Goal: Check status: Check status

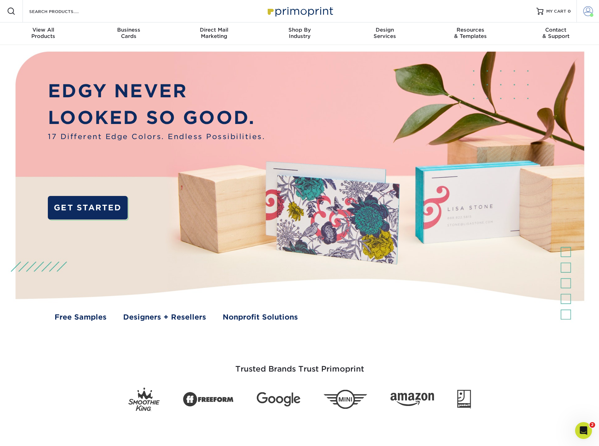
click at [588, 11] on span at bounding box center [588, 11] width 10 height 10
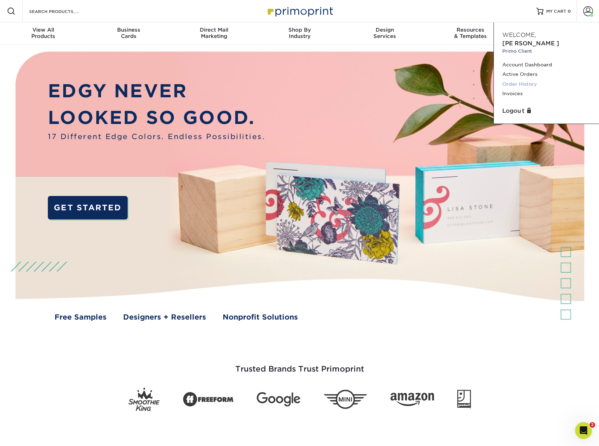
click at [526, 79] on link "Order History" at bounding box center [546, 83] width 88 height 9
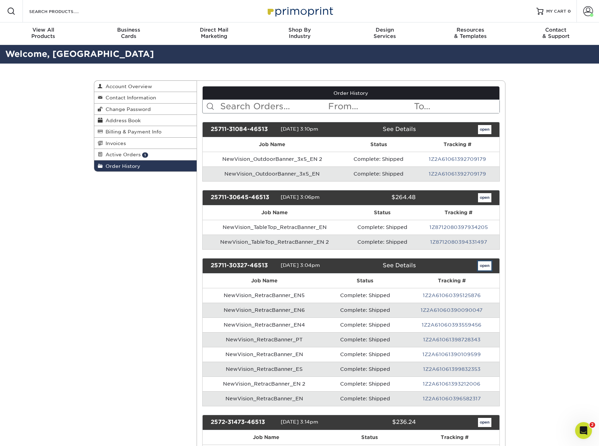
click at [484, 268] on link "open" at bounding box center [484, 265] width 13 height 9
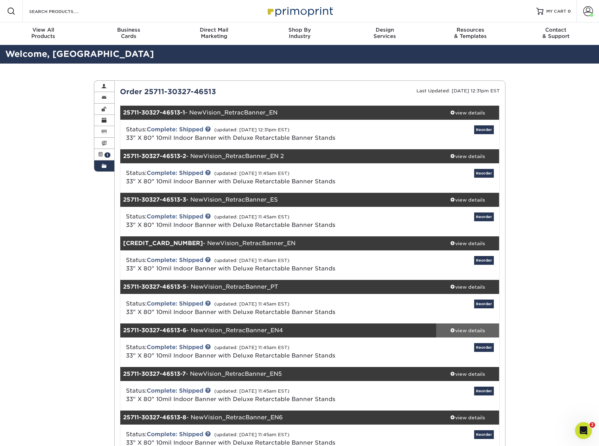
click at [455, 330] on div "view details" at bounding box center [467, 330] width 63 height 7
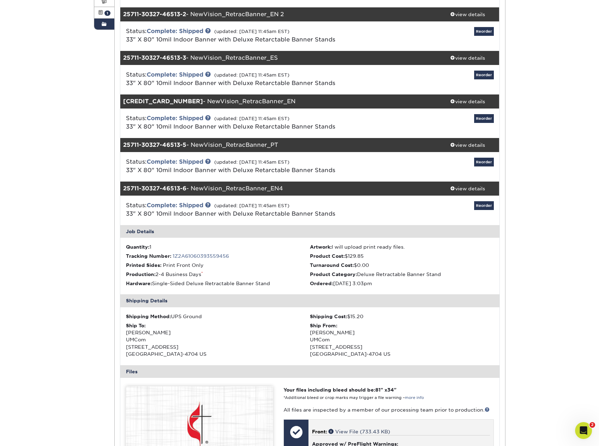
scroll to position [246, 0]
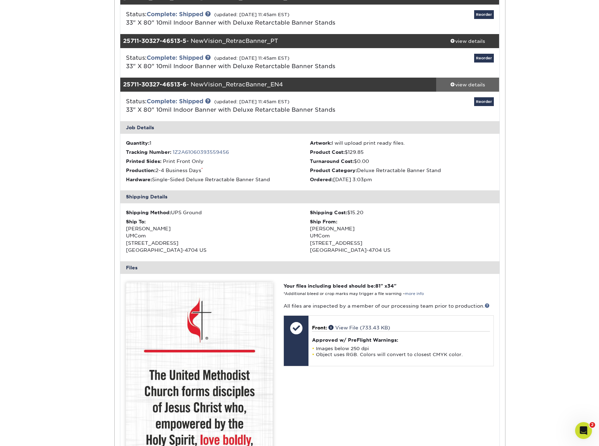
click at [461, 84] on div "view details" at bounding box center [467, 84] width 63 height 7
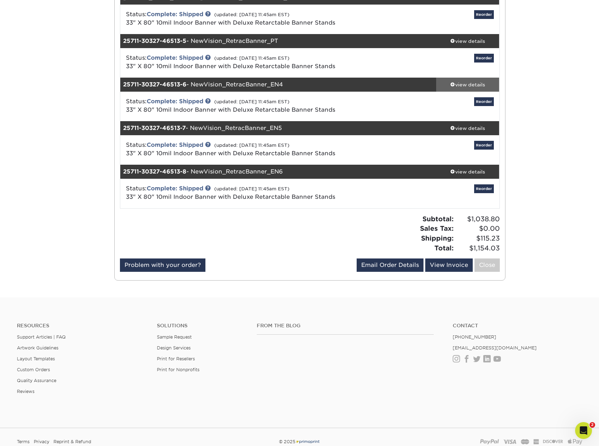
click at [461, 84] on div "view details" at bounding box center [467, 84] width 63 height 7
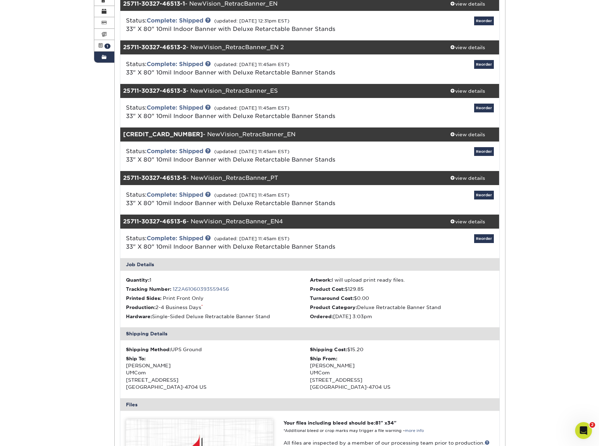
scroll to position [70, 0]
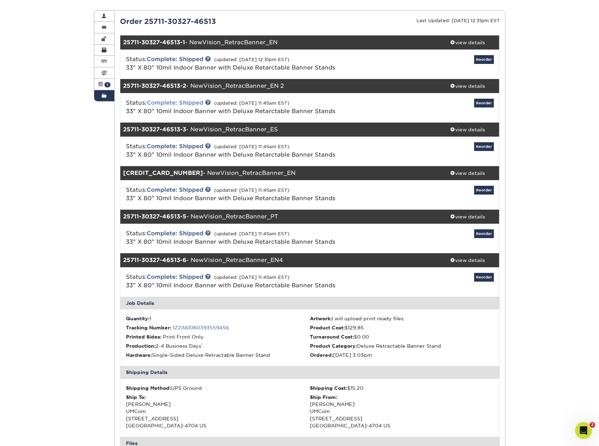
click at [183, 104] on link "Complete: Shipped" at bounding box center [175, 102] width 57 height 7
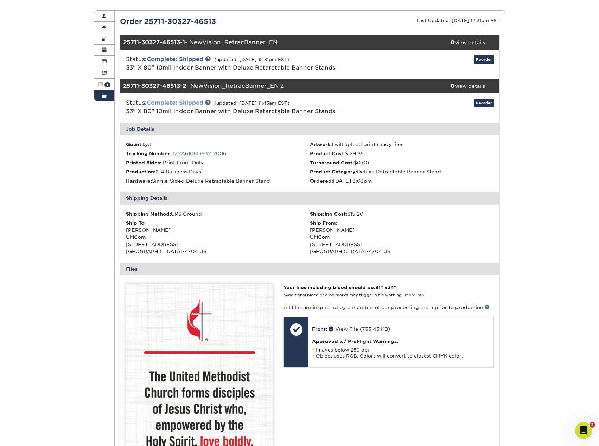
click at [195, 101] on link "Complete: Shipped" at bounding box center [175, 102] width 57 height 7
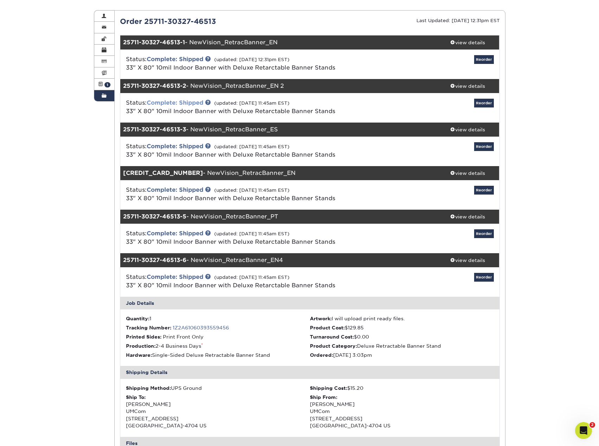
click at [195, 101] on link "Complete: Shipped" at bounding box center [175, 102] width 57 height 7
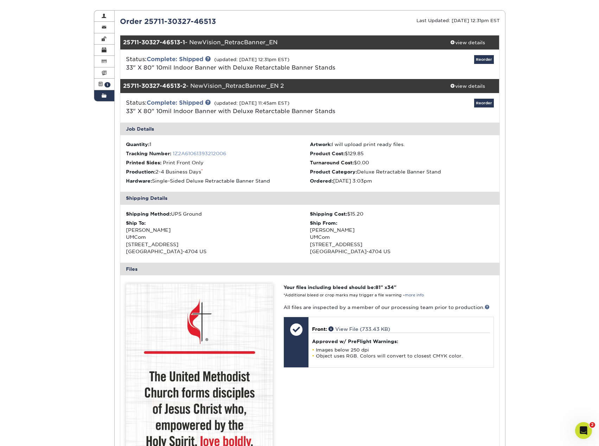
click at [192, 153] on link "1Z2A61061393212006" at bounding box center [199, 154] width 53 height 6
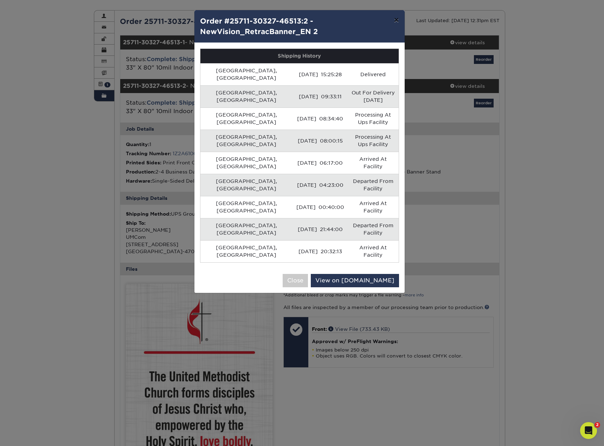
click at [395, 21] on button "×" at bounding box center [396, 20] width 16 height 20
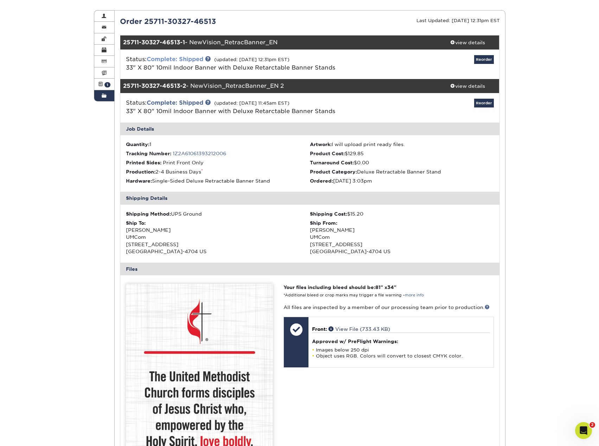
click at [164, 59] on link "Complete: Shipped" at bounding box center [175, 59] width 57 height 7
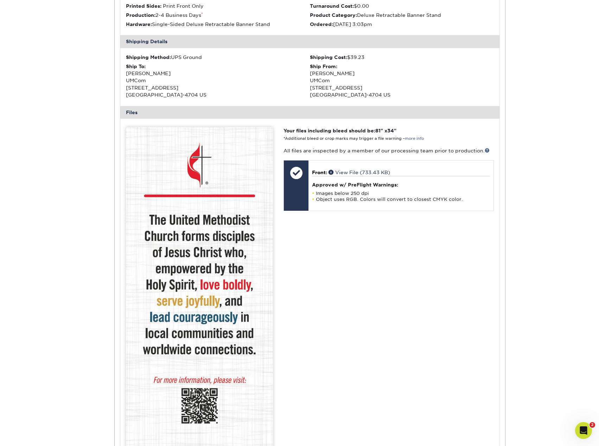
scroll to position [0, 0]
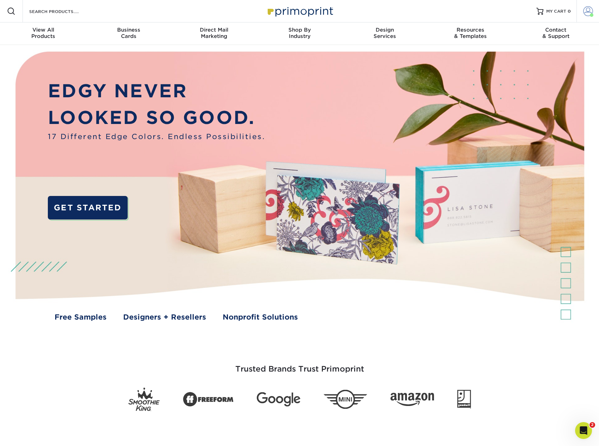
click at [584, 12] on span at bounding box center [588, 11] width 10 height 10
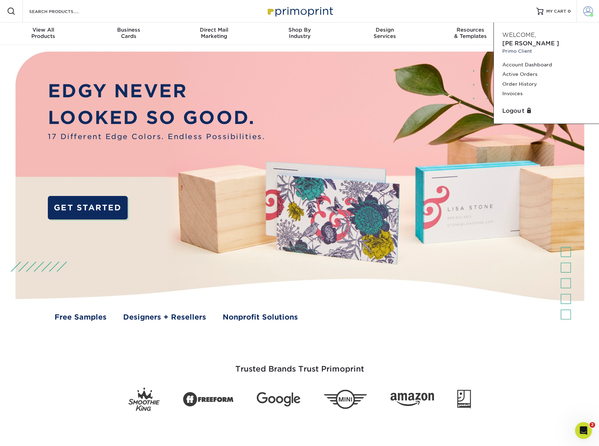
click at [590, 9] on span at bounding box center [588, 11] width 10 height 10
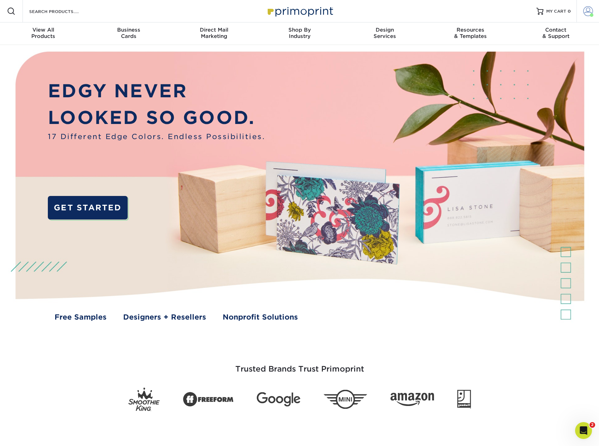
click at [591, 8] on span at bounding box center [588, 11] width 10 height 10
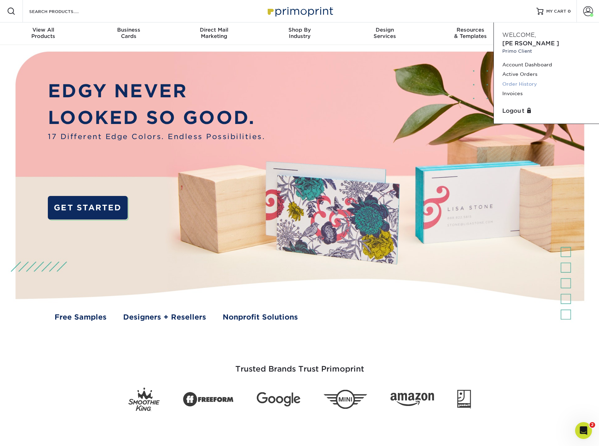
click at [526, 79] on link "Order History" at bounding box center [546, 83] width 88 height 9
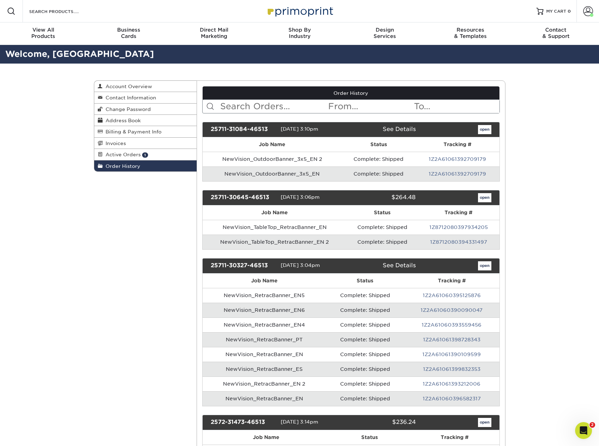
click at [458, 396] on link "1Z2A61060396582317" at bounding box center [451, 399] width 58 height 6
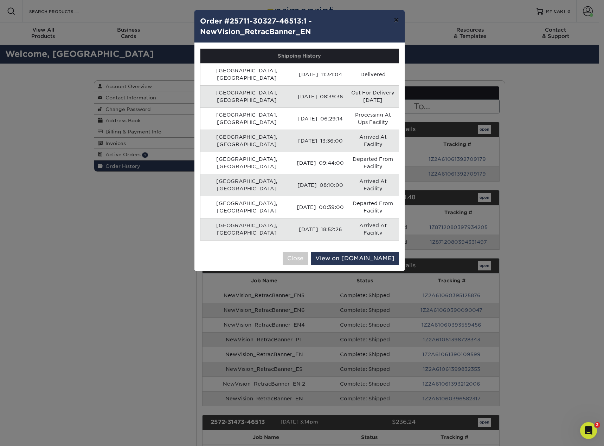
click at [395, 21] on button "×" at bounding box center [396, 20] width 16 height 20
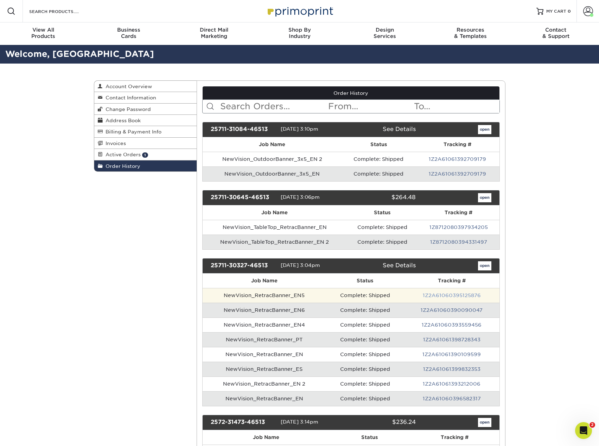
click at [442, 295] on link "1Z2A61060395125876" at bounding box center [451, 296] width 58 height 6
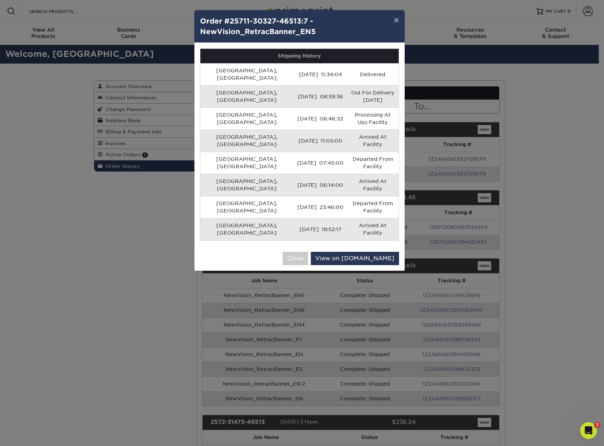
click at [445, 354] on div "× Order #25711-30327-46513:7 - NewVision_RetracBanner_EN5 Shipping History Nash…" at bounding box center [302, 223] width 604 height 446
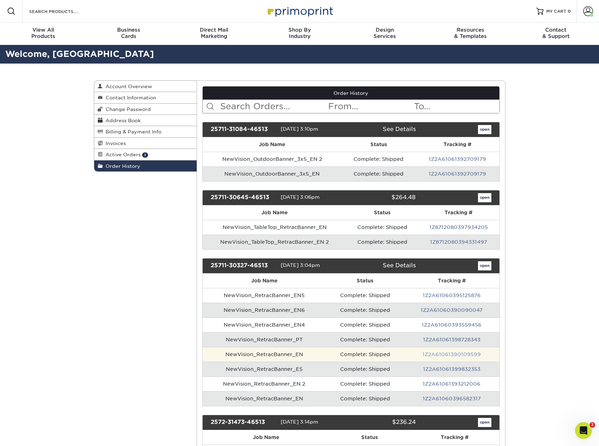
click at [444, 354] on link "1Z2A61061390109599" at bounding box center [451, 355] width 58 height 6
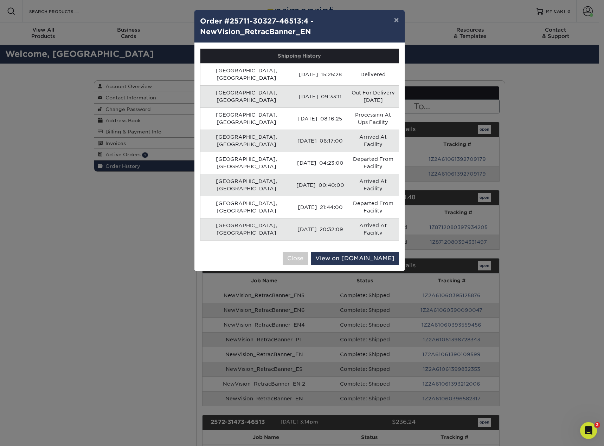
click at [440, 323] on div "× Order #25711-30327-46513:4 - NewVision_RetracBanner_EN Shipping History Nashv…" at bounding box center [302, 223] width 604 height 446
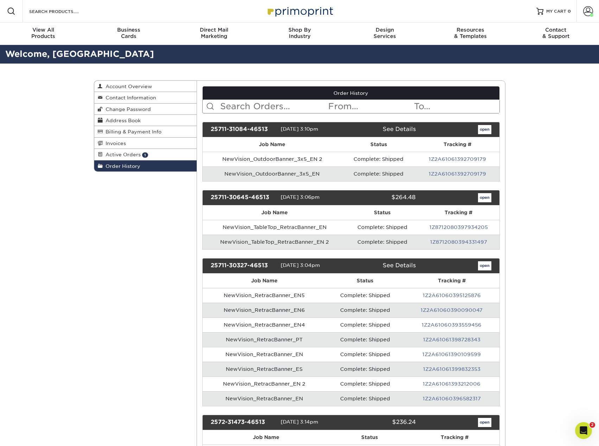
click at [444, 307] on td "1Z2A61060390090047" at bounding box center [451, 310] width 95 height 15
click at [442, 309] on link "1Z2A61060390090047" at bounding box center [451, 311] width 62 height 6
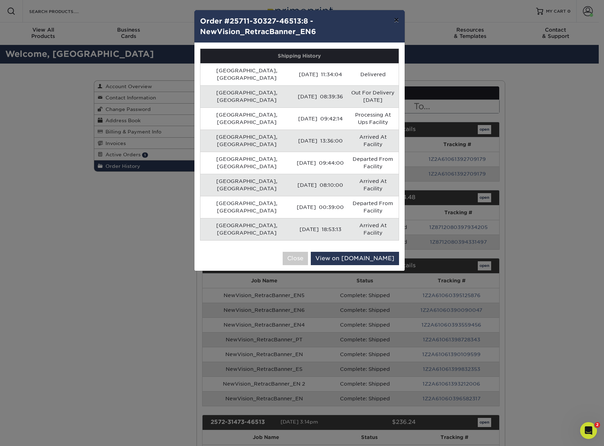
click at [398, 20] on button "×" at bounding box center [396, 20] width 16 height 20
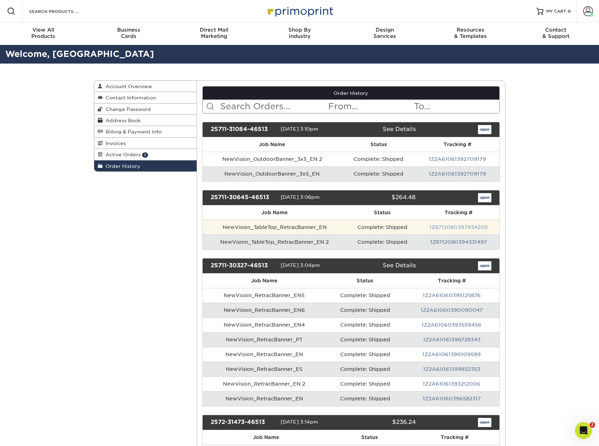
click at [463, 229] on link "1Z8712080397934205" at bounding box center [458, 228] width 58 height 6
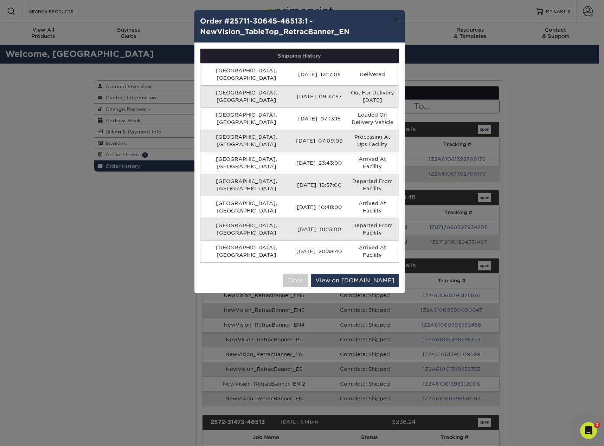
click at [396, 15] on button "×" at bounding box center [396, 20] width 16 height 20
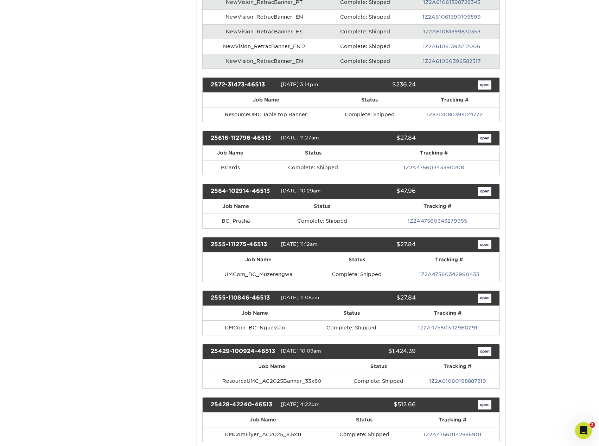
scroll to position [351, 0]
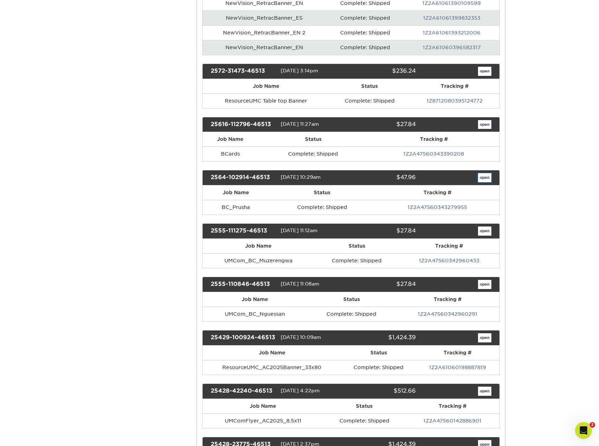
click at [484, 180] on link "open" at bounding box center [484, 177] width 13 height 9
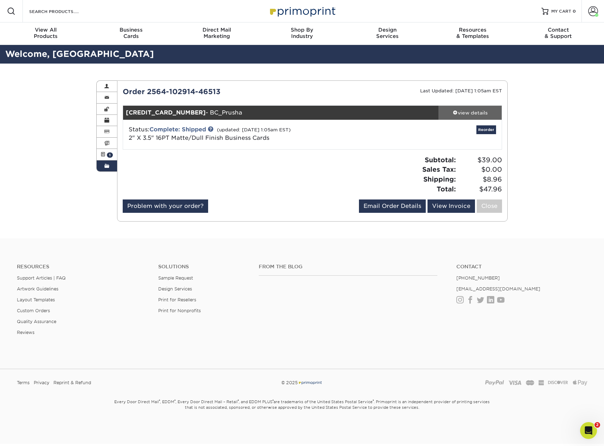
click at [461, 113] on div "view details" at bounding box center [469, 112] width 63 height 7
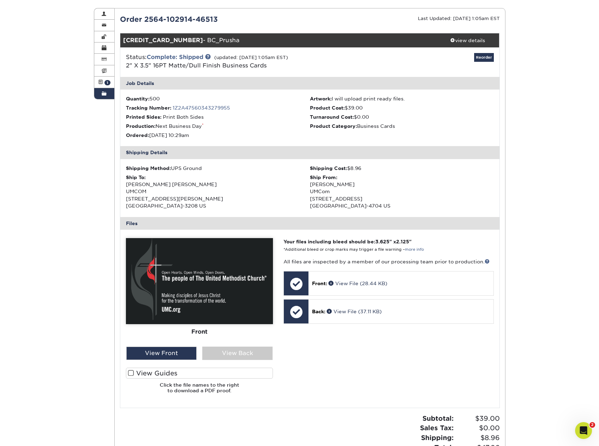
scroll to position [70, 0]
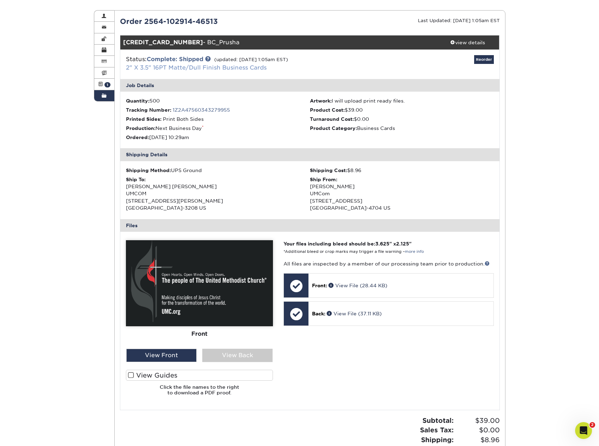
click at [238, 67] on link "2" X 3.5" 16PT Matte/Dull Finish Business Cards" at bounding box center [196, 67] width 141 height 7
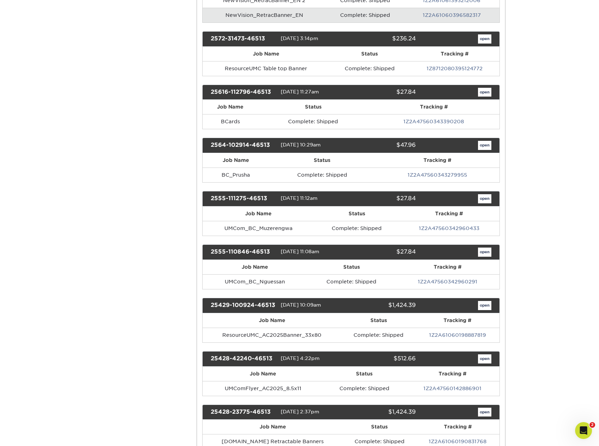
scroll to position [492, 0]
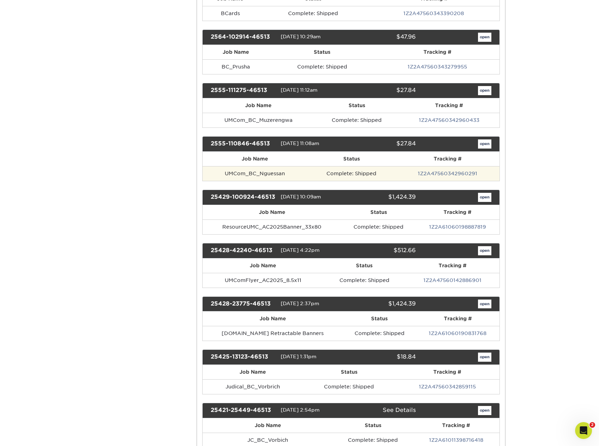
click at [274, 175] on td "UMCom_BC_Nguessan" at bounding box center [254, 173] width 104 height 15
click at [486, 144] on link "open" at bounding box center [484, 144] width 13 height 9
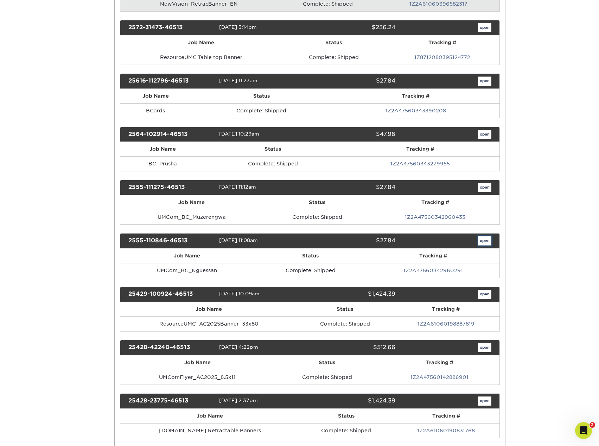
scroll to position [0, 0]
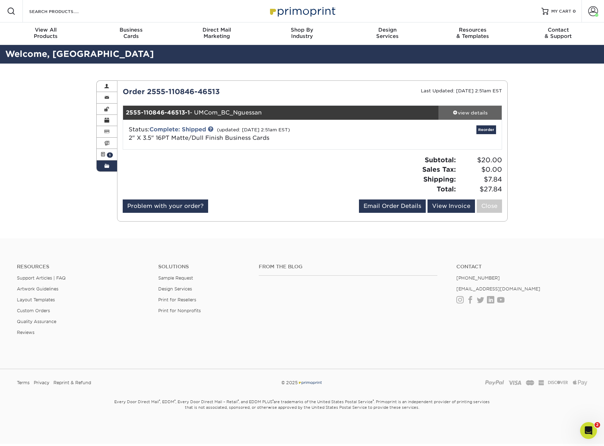
click at [463, 112] on div "view details" at bounding box center [469, 112] width 63 height 7
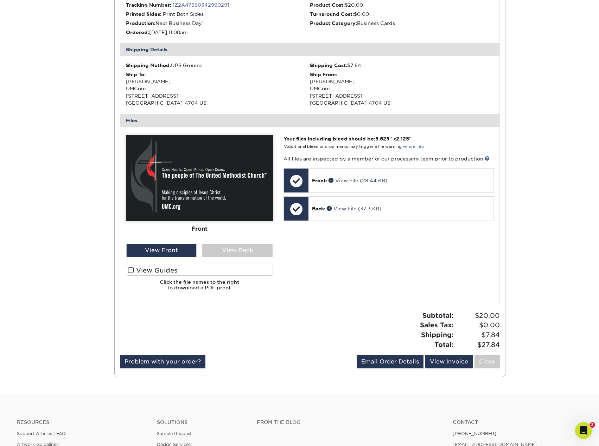
scroll to position [176, 0]
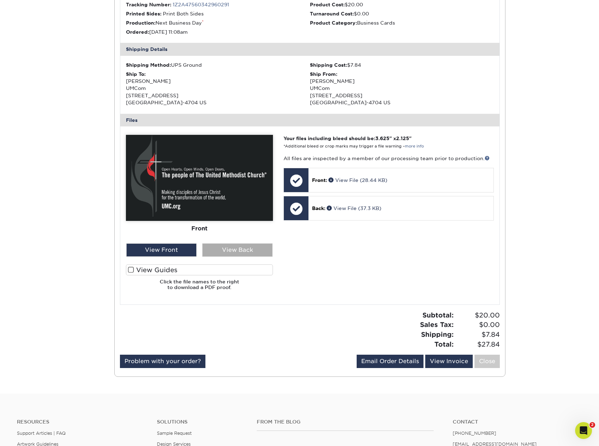
click at [250, 253] on div "View Back" at bounding box center [237, 250] width 70 height 13
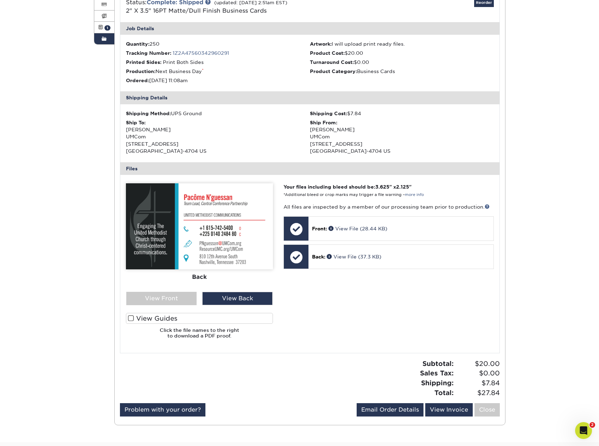
scroll to position [35, 0]
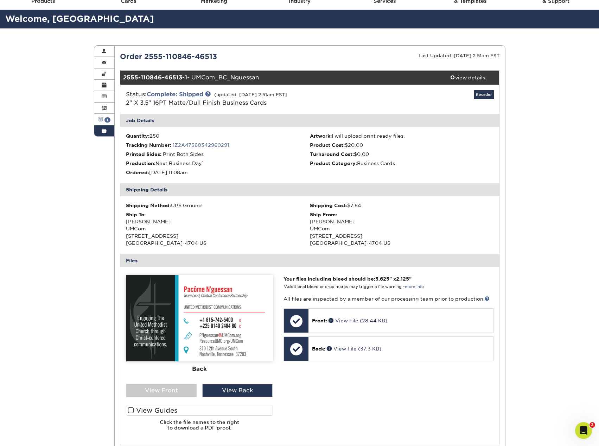
click at [107, 119] on span "1" at bounding box center [107, 119] width 6 height 5
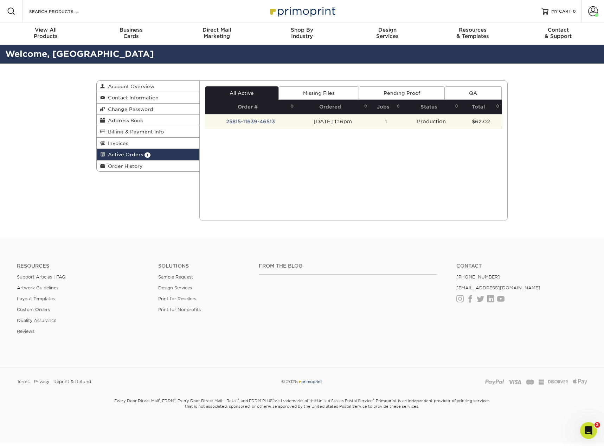
click at [243, 123] on td "25815-11639-46513" at bounding box center [250, 121] width 91 height 15
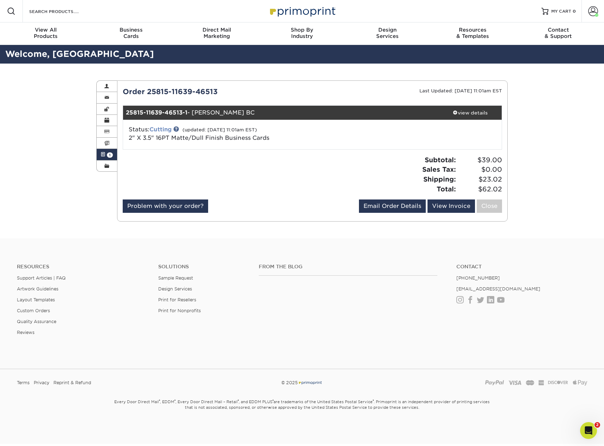
click at [163, 129] on link "Cutting" at bounding box center [160, 129] width 22 height 7
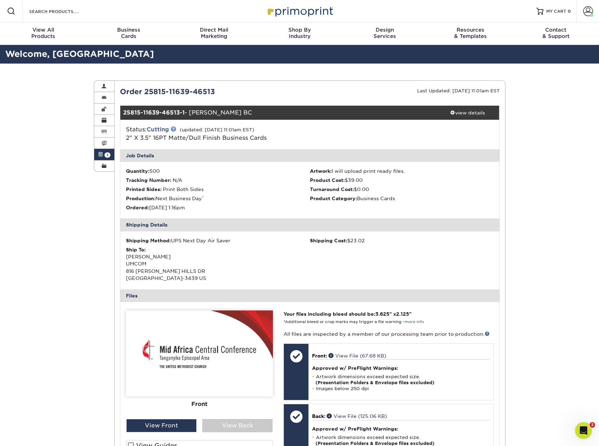
click at [174, 128] on link at bounding box center [173, 129] width 6 height 6
click at [102, 142] on span at bounding box center [104, 144] width 5 height 6
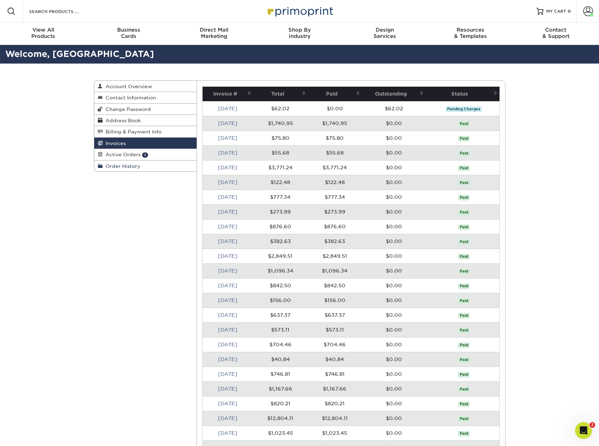
click at [120, 167] on span "Order History" at bounding box center [122, 166] width 38 height 6
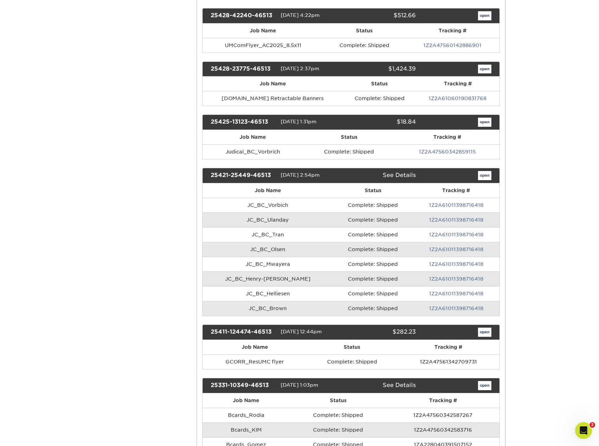
scroll to position [773, 0]
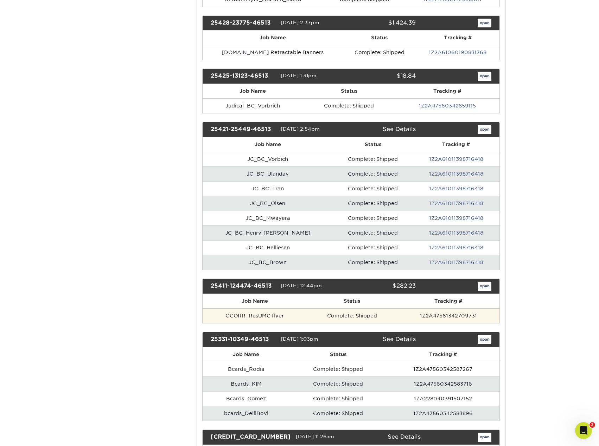
click at [277, 315] on td "GCORR_ResUMC flyer" at bounding box center [254, 316] width 104 height 15
click at [263, 316] on td "GCORR_ResUMC flyer" at bounding box center [254, 316] width 104 height 15
click at [480, 285] on link "open" at bounding box center [484, 286] width 13 height 9
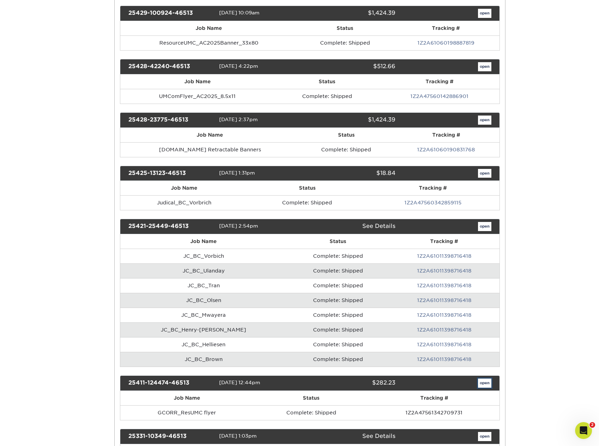
scroll to position [0, 0]
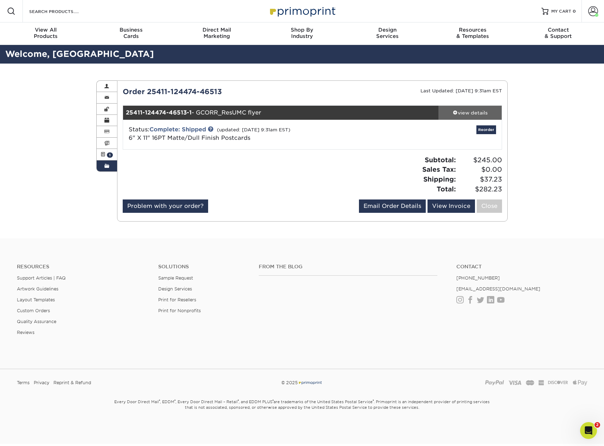
click at [471, 115] on div "view details" at bounding box center [469, 112] width 63 height 7
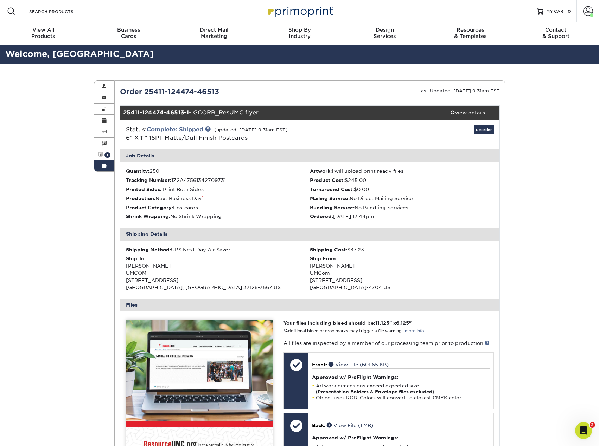
click at [234, 182] on li "Tracking Number: 1Z2A47561342709731" at bounding box center [218, 180] width 184 height 7
click at [196, 129] on link "Complete: Shipped" at bounding box center [175, 129] width 57 height 7
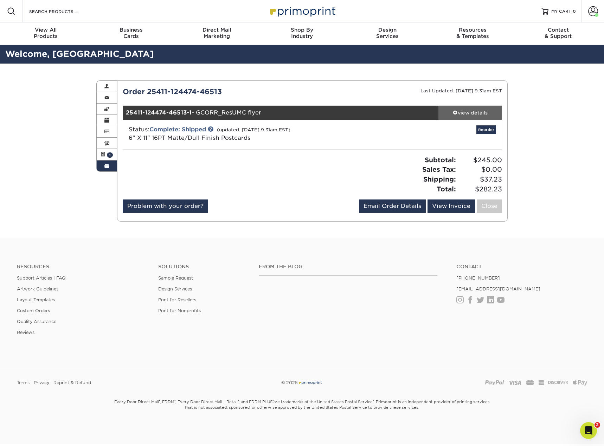
click at [466, 115] on div "view details" at bounding box center [469, 112] width 63 height 7
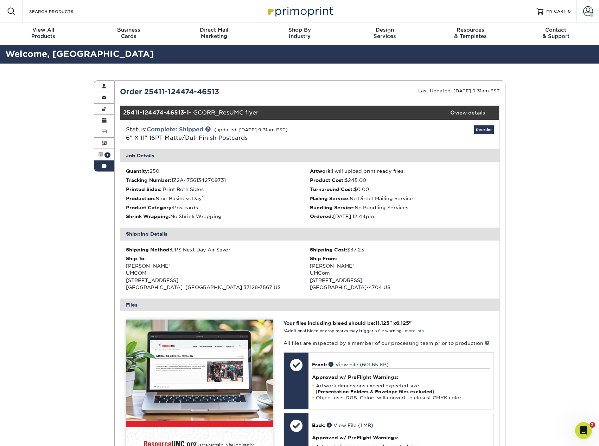
click at [229, 180] on li "Tracking Number: 1Z2A47561342709731" at bounding box center [218, 180] width 184 height 7
drag, startPoint x: 232, startPoint y: 181, endPoint x: 243, endPoint y: 169, distance: 15.7
click at [233, 179] on li "Tracking Number: 1Z2A47561342709731" at bounding box center [218, 180] width 184 height 7
click at [106, 168] on span at bounding box center [104, 166] width 5 height 6
